Goal: Task Accomplishment & Management: Use online tool/utility

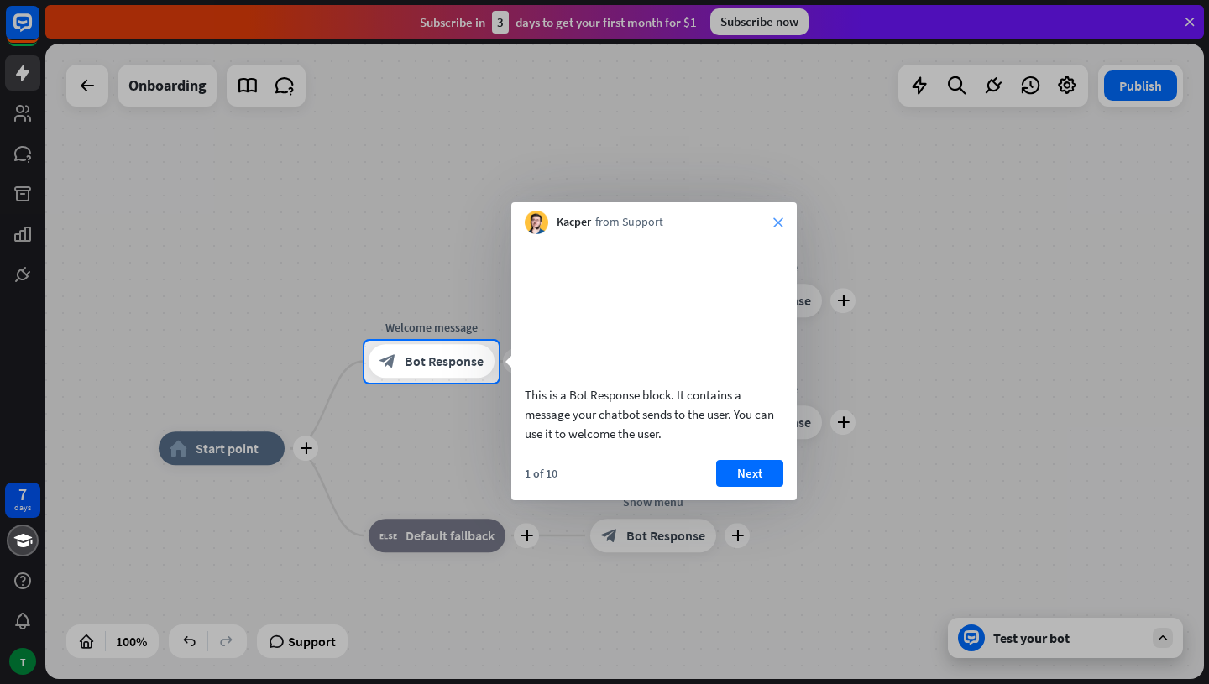
click at [780, 217] on icon "close" at bounding box center [778, 222] width 10 height 10
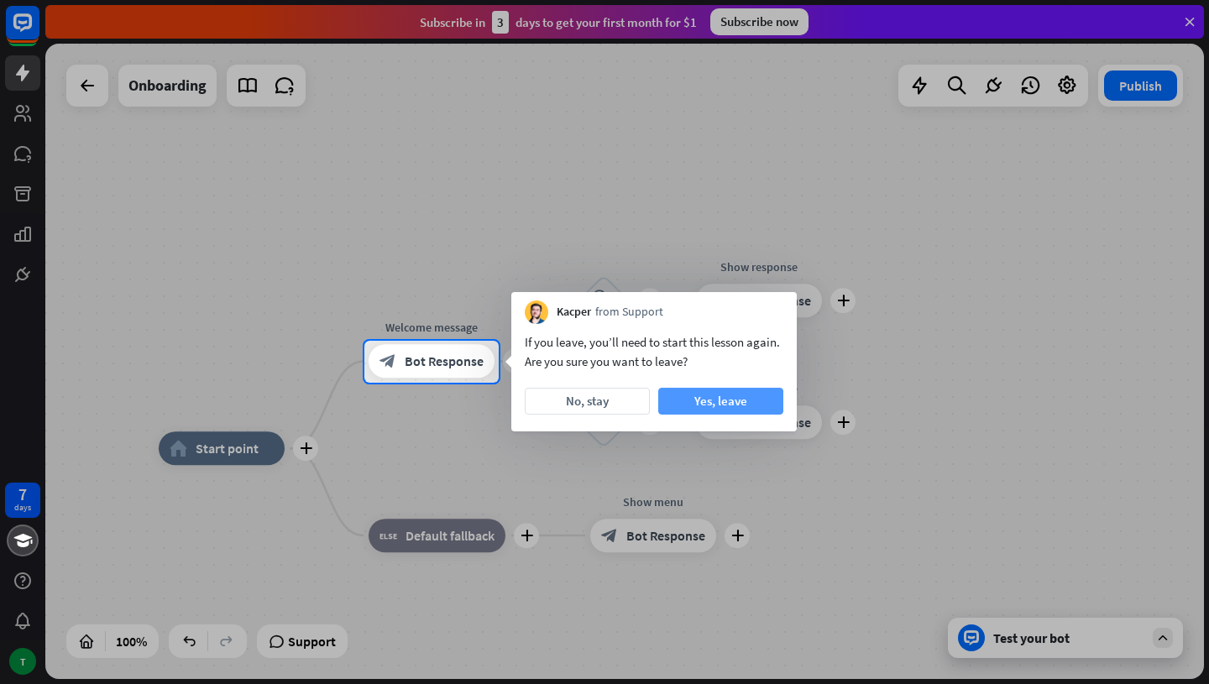
click at [710, 405] on button "Yes, leave" at bounding box center [720, 401] width 125 height 27
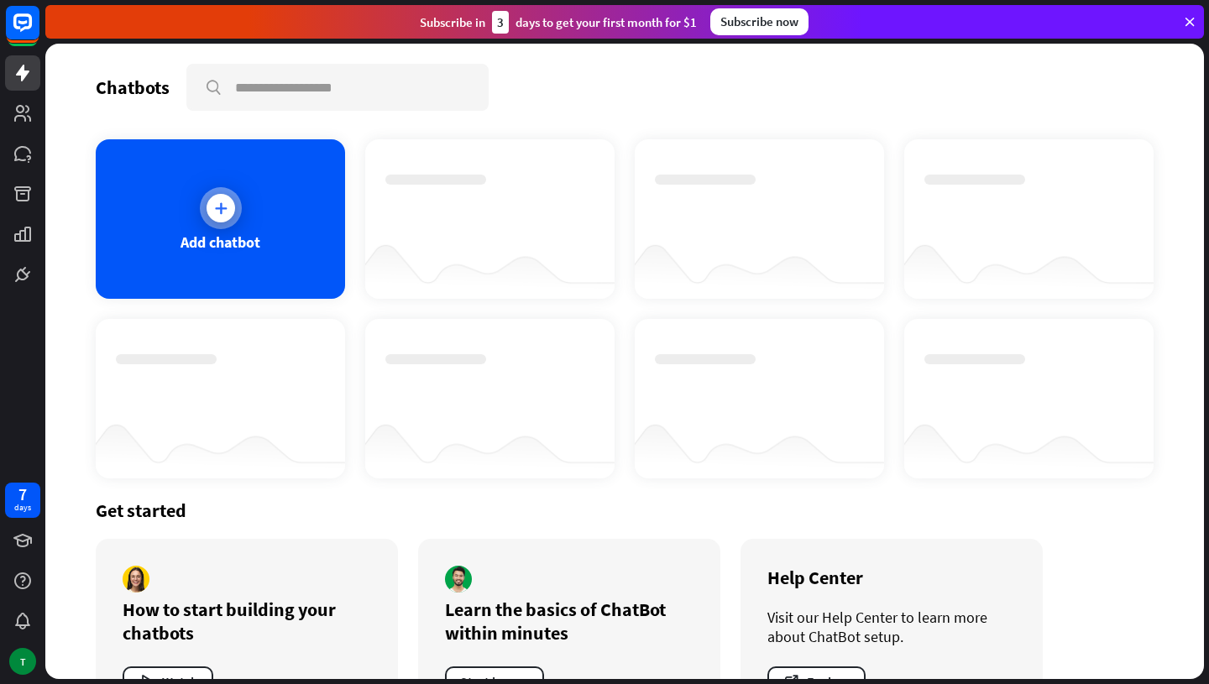
click at [223, 207] on icon at bounding box center [220, 208] width 17 height 17
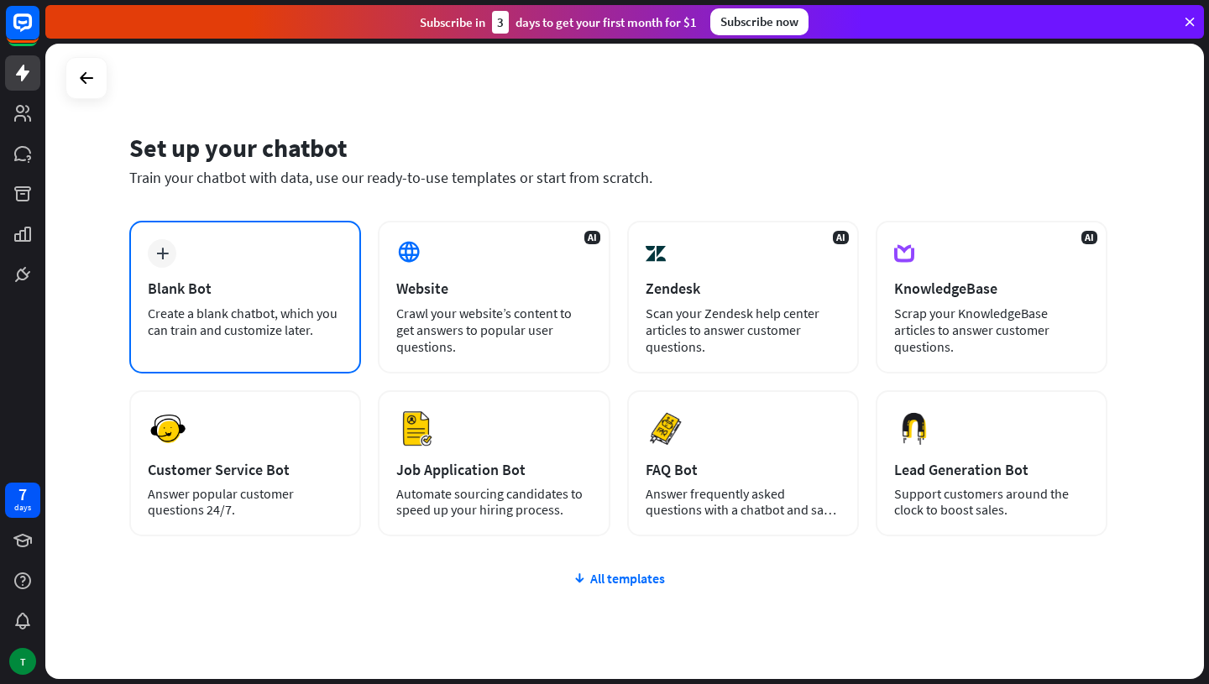
click at [268, 274] on div "plus Blank Bot Create a blank chatbot, which you can train and customize later." at bounding box center [245, 297] width 232 height 153
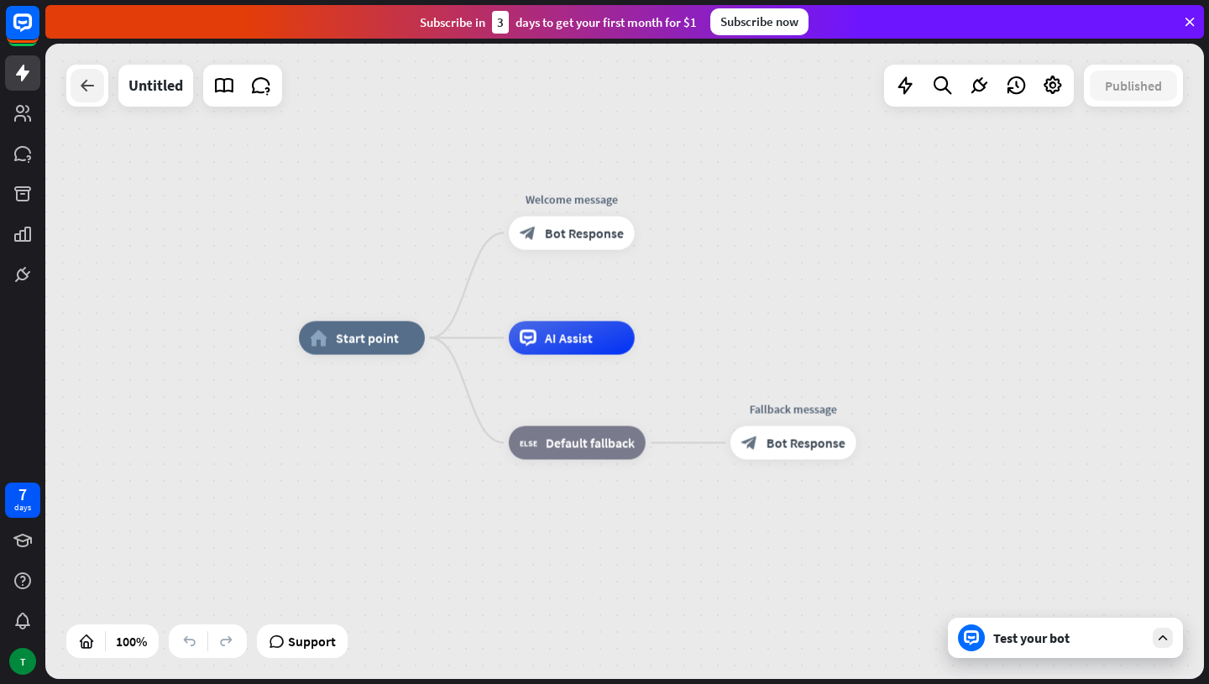
click at [96, 90] on icon at bounding box center [87, 86] width 20 height 20
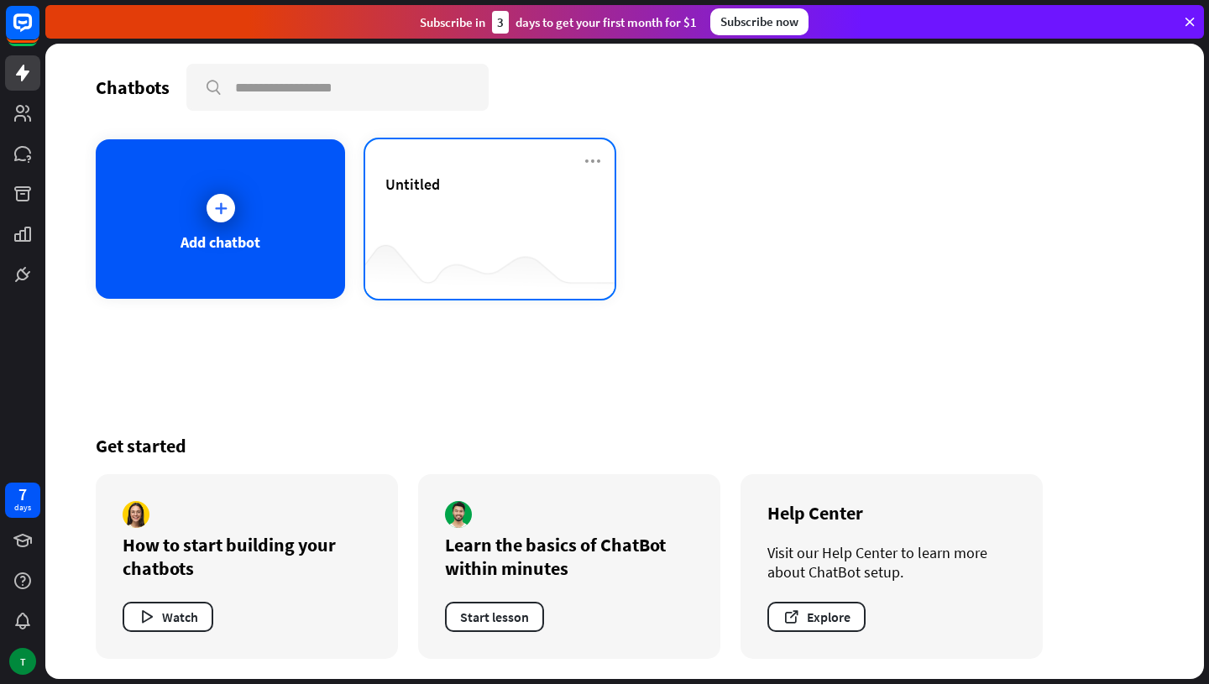
click at [477, 217] on div "Untitled" at bounding box center [489, 204] width 209 height 59
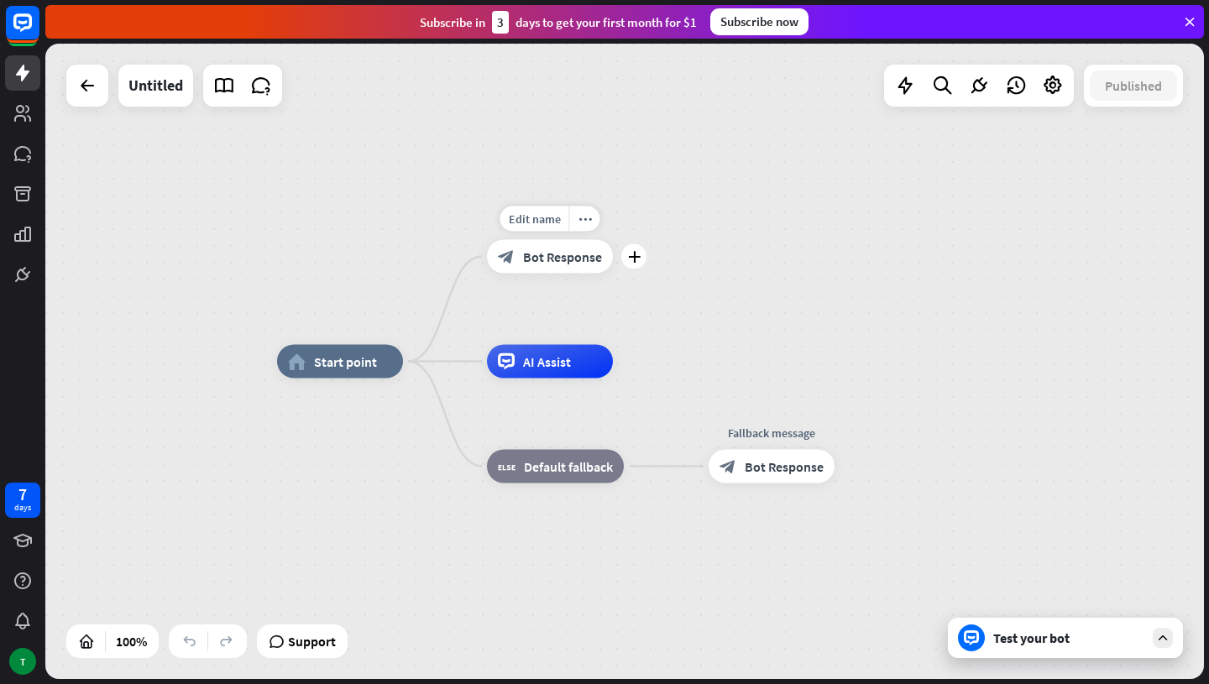
click at [551, 265] on div "block_bot_response Bot Response" at bounding box center [550, 257] width 126 height 34
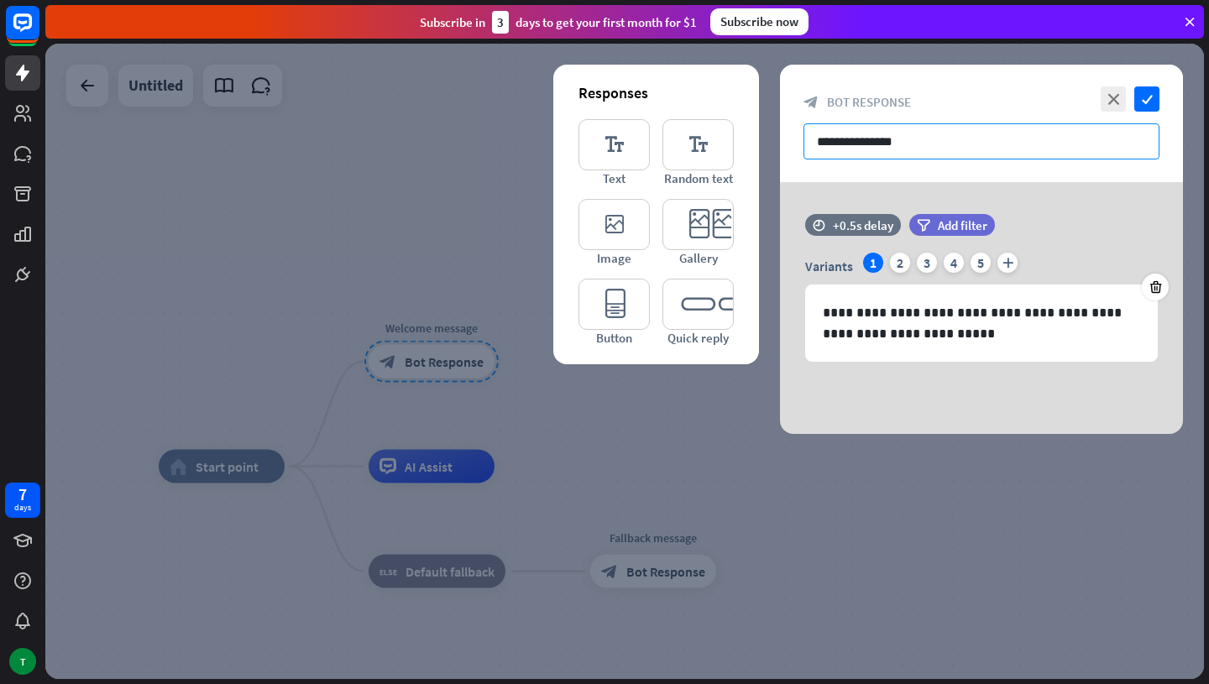
click at [879, 144] on input "**********" at bounding box center [982, 141] width 356 height 36
click at [1032, 413] on div "**********" at bounding box center [981, 308] width 403 height 252
click at [1145, 102] on icon "check" at bounding box center [1146, 98] width 25 height 25
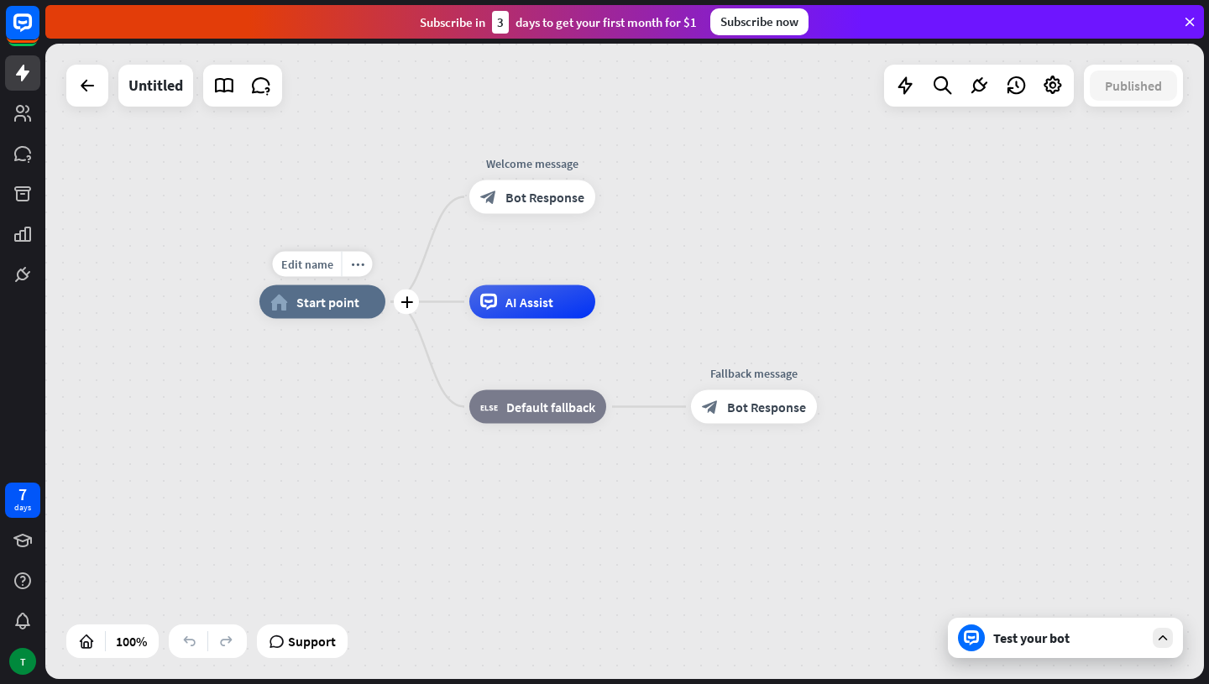
click at [343, 303] on span "Start point" at bounding box center [327, 302] width 63 height 17
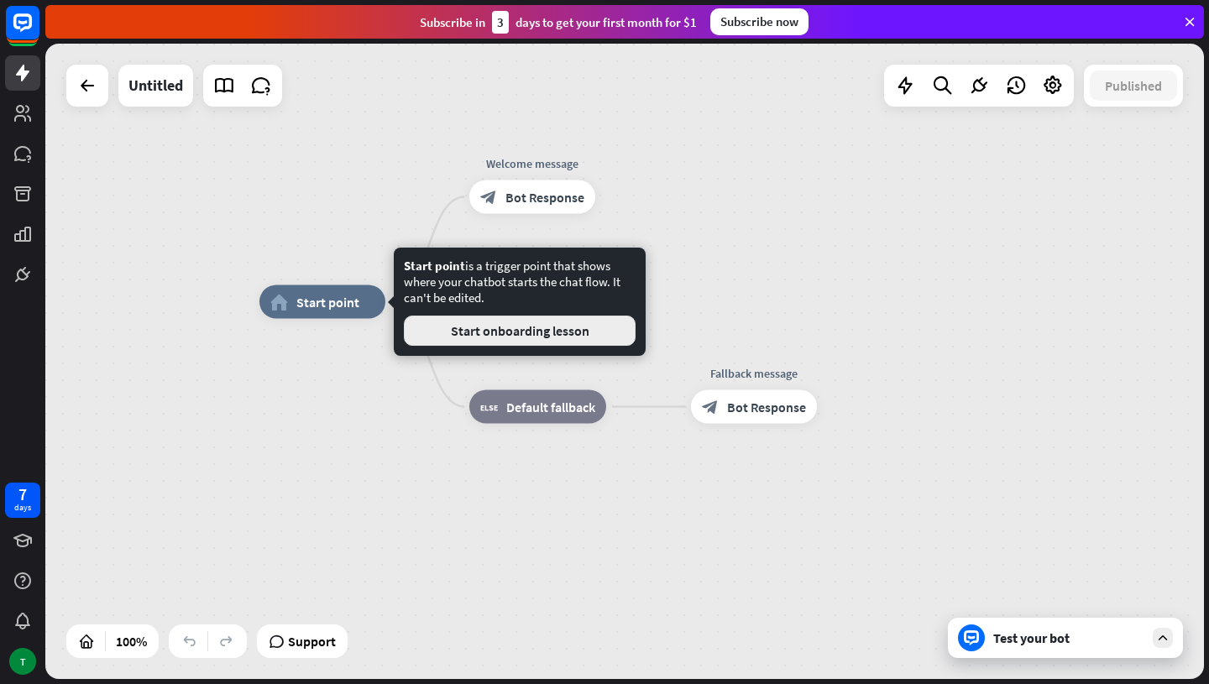
click at [497, 337] on button "Start onboarding lesson" at bounding box center [520, 331] width 232 height 30
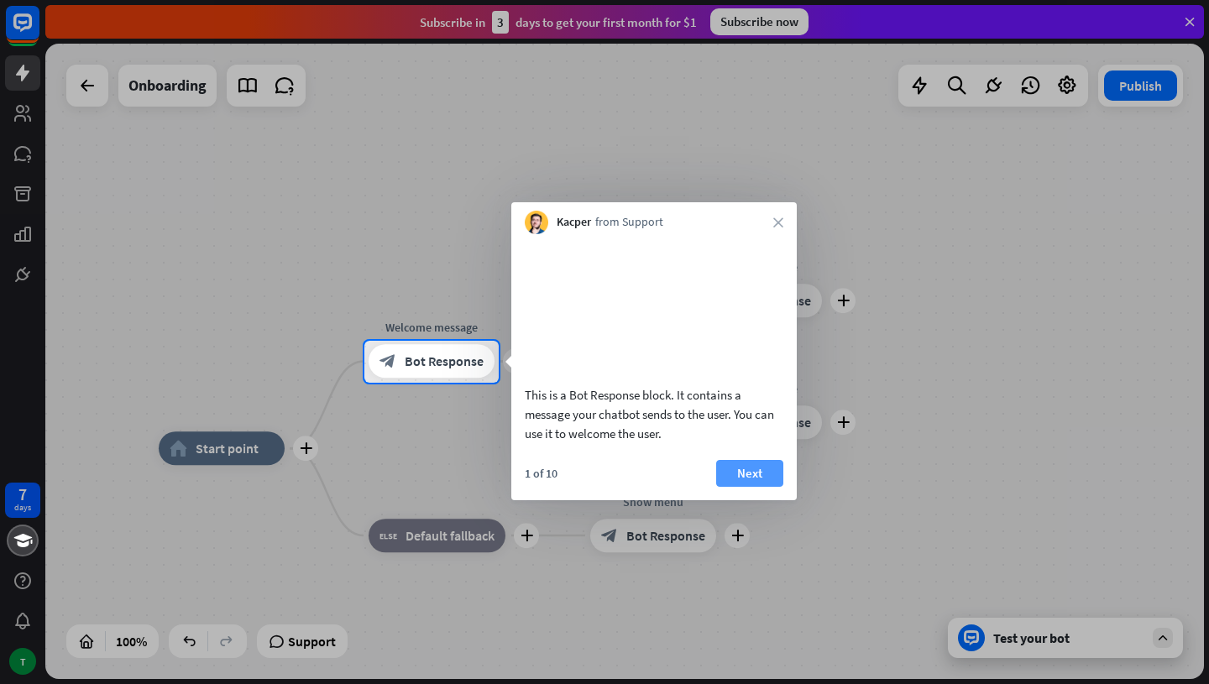
click at [750, 487] on button "Next" at bounding box center [749, 473] width 67 height 27
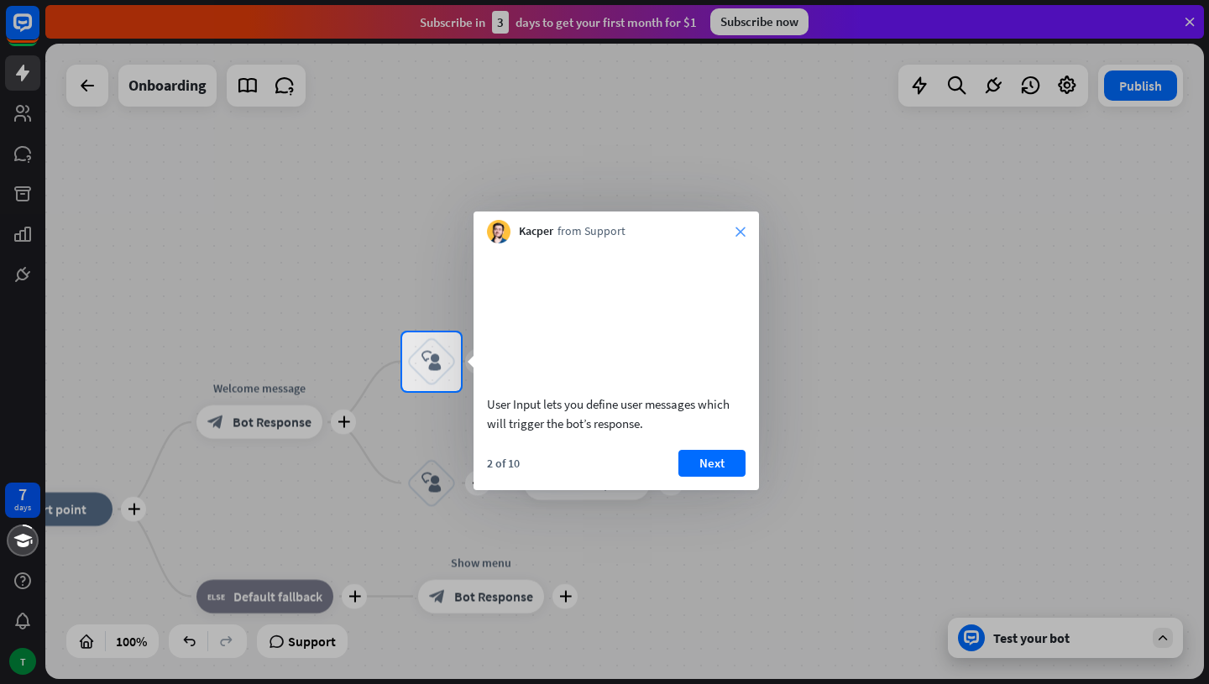
click at [739, 228] on icon "close" at bounding box center [741, 232] width 10 height 10
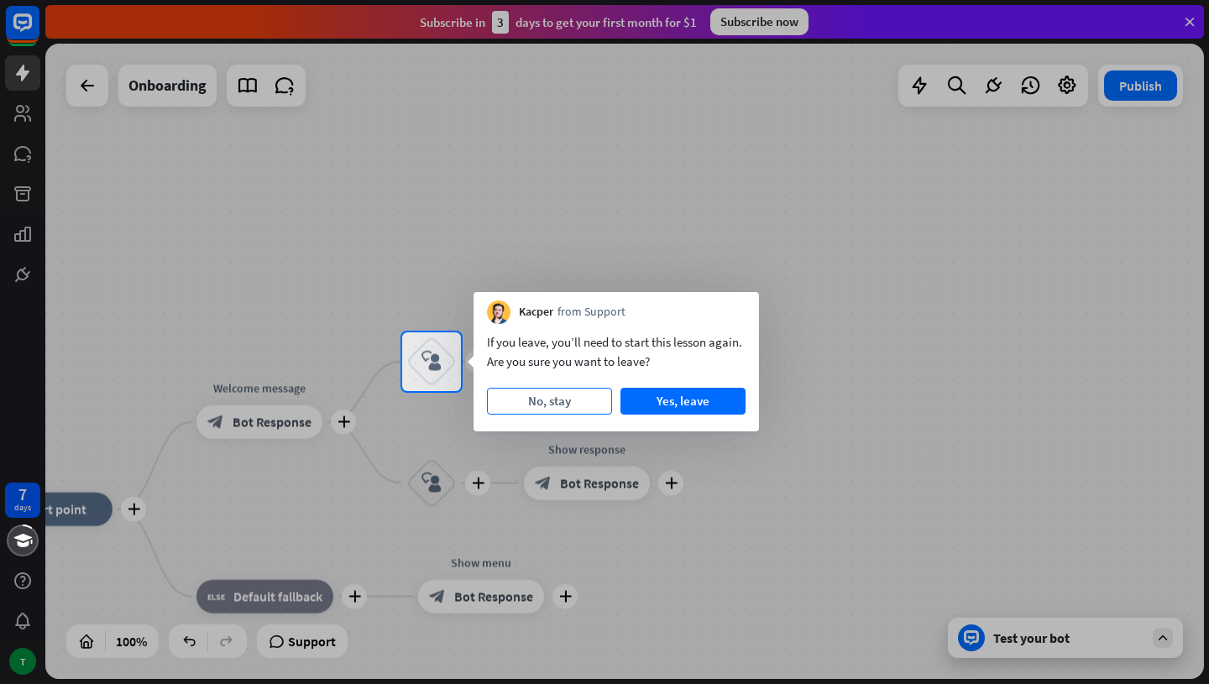
click at [570, 405] on button "No, stay" at bounding box center [549, 401] width 125 height 27
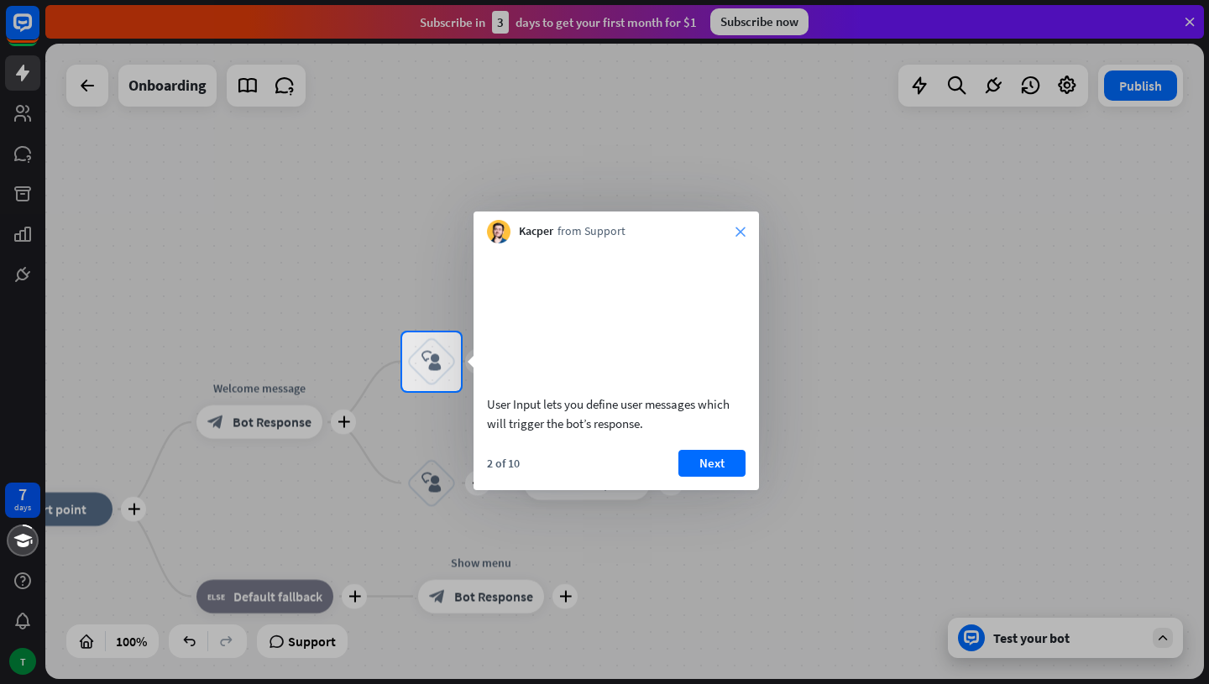
click at [736, 233] on icon "close" at bounding box center [741, 232] width 10 height 10
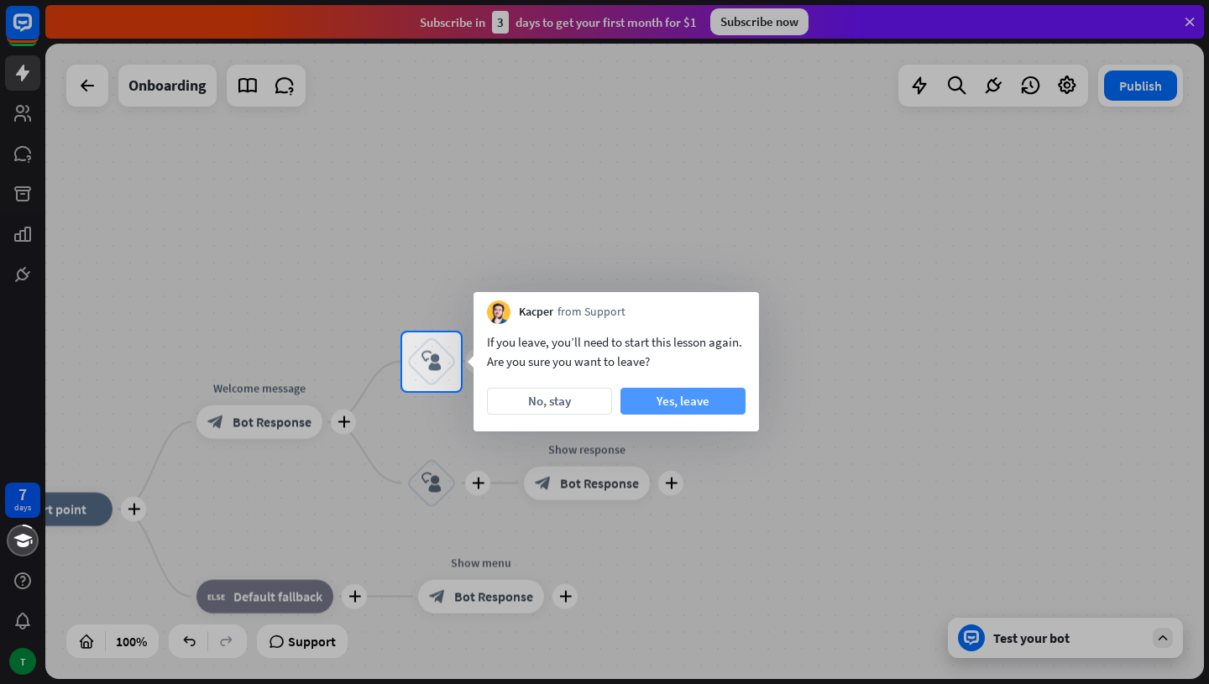
click at [707, 396] on button "Yes, leave" at bounding box center [683, 401] width 125 height 27
